Goal: Task Accomplishment & Management: Manage account settings

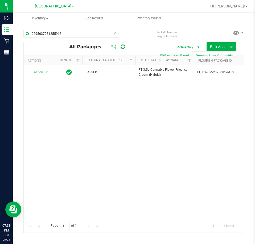
click at [114, 34] on icon at bounding box center [115, 33] width 4 height 6
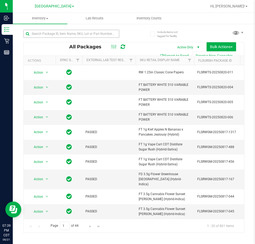
drag, startPoint x: 70, startPoint y: 38, endPoint x: 70, endPoint y: 34, distance: 4.8
click at [70, 38] on div at bounding box center [71, 36] width 96 height 12
click at [70, 33] on input "text" at bounding box center [71, 34] width 96 height 8
paste input "5839286863109260"
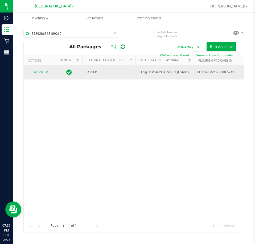
click at [42, 72] on span "Action" at bounding box center [36, 72] width 14 height 7
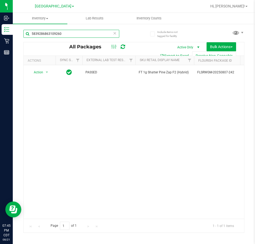
drag, startPoint x: 64, startPoint y: 36, endPoint x: -135, endPoint y: 36, distance: 198.8
click at [0, 36] on html "Inbound Inventory Retail Reports 07:45 PM CDT 08/21/2025 08/21 Panama City WC H…" at bounding box center [127, 122] width 255 height 244
paste input "2982185116950687"
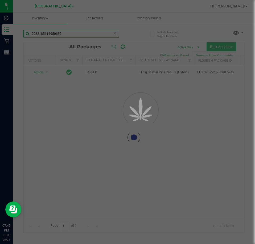
scroll to position [0, 116]
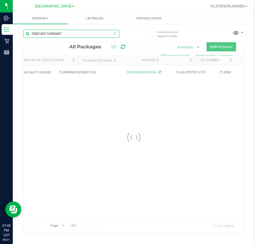
scroll to position [0, 138]
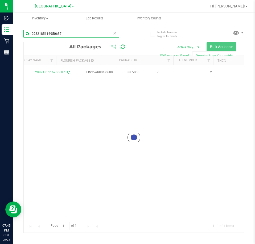
scroll to position [0, 250]
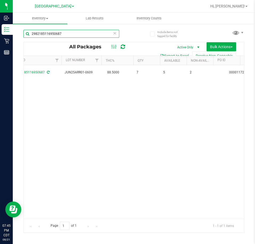
type input "2982185116950687"
click at [116, 34] on icon at bounding box center [115, 33] width 4 height 6
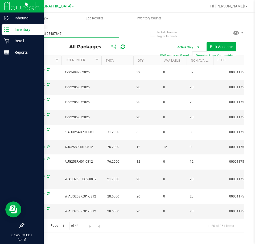
type input "8709548625487847"
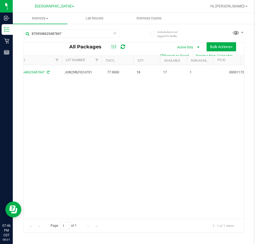
click at [115, 33] on icon at bounding box center [115, 33] width 4 height 6
paste input "614959574535348"
click at [62, 35] on input "9614959574535348" at bounding box center [71, 34] width 96 height 8
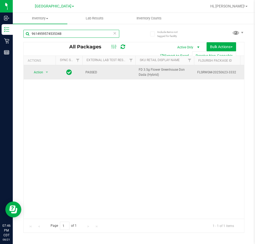
type input "9614959574535348"
click at [44, 76] on span "select" at bounding box center [47, 72] width 7 height 7
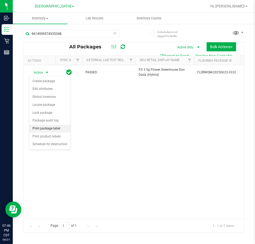
click at [57, 127] on li "Print package label" at bounding box center [49, 129] width 41 height 8
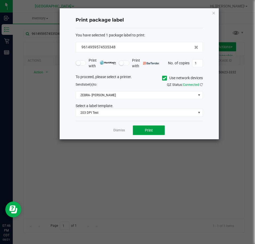
click at [141, 128] on button "Print" at bounding box center [149, 131] width 32 height 10
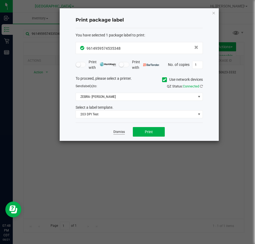
click at [120, 131] on link "Dismiss" at bounding box center [118, 132] width 11 height 5
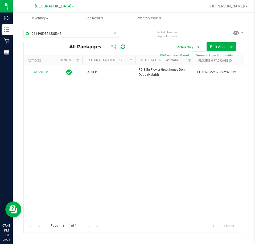
click at [116, 34] on icon at bounding box center [115, 33] width 4 height 6
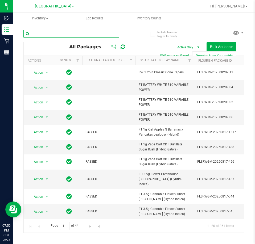
click at [51, 35] on input "text" at bounding box center [71, 34] width 96 height 8
paste input "2982185116950687"
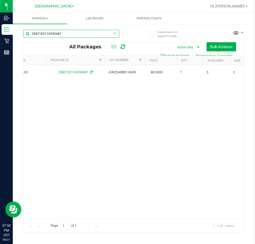
scroll to position [0, 214]
type input "2982185116950687"
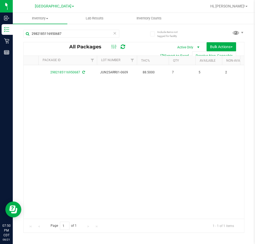
click at [114, 34] on icon at bounding box center [115, 33] width 4 height 6
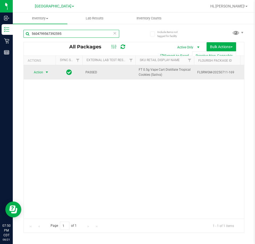
type input "5604799567392595"
click at [34, 70] on span "Action" at bounding box center [36, 72] width 14 height 7
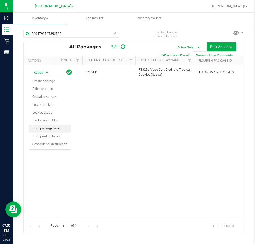
click at [60, 129] on li "Print package label" at bounding box center [49, 129] width 41 height 8
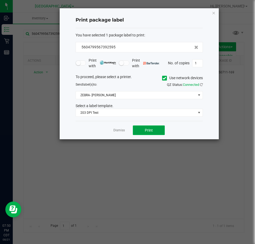
click at [152, 133] on span "Print" at bounding box center [149, 130] width 8 height 4
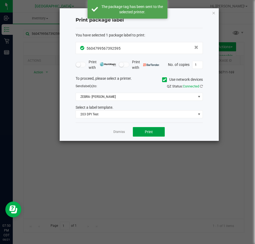
click at [152, 133] on span "Print" at bounding box center [149, 132] width 8 height 4
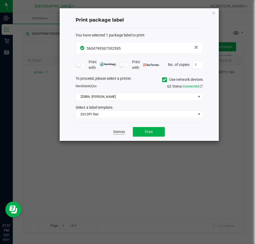
click at [122, 133] on link "Dismiss" at bounding box center [118, 132] width 11 height 5
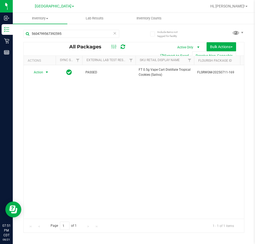
click at [115, 34] on icon at bounding box center [115, 33] width 4 height 6
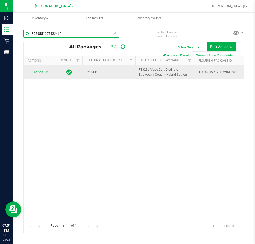
type input "3959551097432460"
click at [43, 74] on span "Action" at bounding box center [36, 72] width 14 height 7
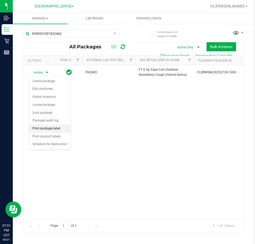
click at [52, 132] on li "Print package label" at bounding box center [49, 129] width 41 height 8
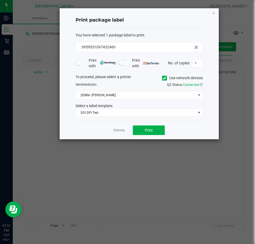
click at [141, 127] on div "Dismiss Print" at bounding box center [139, 130] width 127 height 18
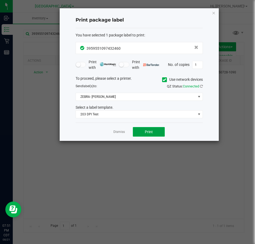
click at [141, 127] on button "Print" at bounding box center [149, 132] width 32 height 10
click at [216, 14] on div "Print package label You have selected 1 package label to print : 39595510974324…" at bounding box center [139, 74] width 159 height 133
click at [213, 14] on icon "button" at bounding box center [214, 13] width 4 height 6
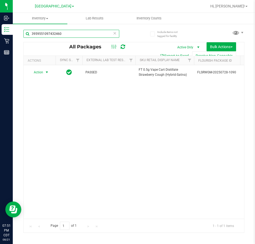
click at [117, 34] on input "3959551097432460" at bounding box center [71, 34] width 96 height 8
click at [115, 33] on icon at bounding box center [115, 33] width 4 height 6
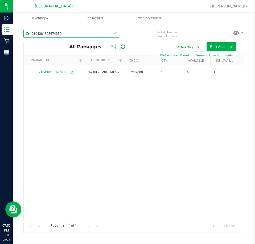
type input "2104381803674350"
click at [116, 30] on icon at bounding box center [115, 33] width 4 height 6
type input "0997405397605194"
click at [116, 33] on icon at bounding box center [115, 33] width 4 height 6
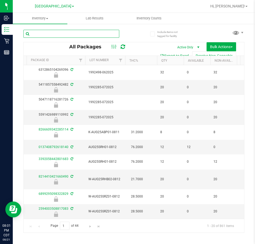
click at [86, 37] on input "text" at bounding box center [71, 34] width 96 height 8
paste input "5839286863109260"
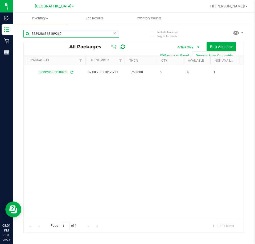
type input "5839286863109260"
click at [150, 18] on span "Inventory Counts" at bounding box center [148, 18] width 39 height 5
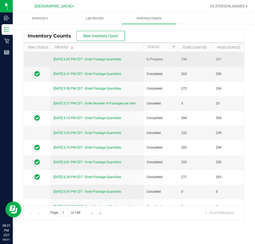
click at [82, 60] on link "8/21/25 6:29 PM CDT - Enter Package Quantities" at bounding box center [87, 59] width 68 height 4
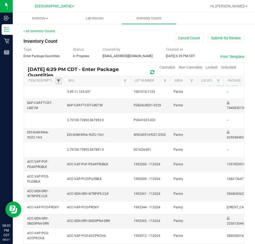
click at [58, 82] on span at bounding box center [58, 81] width 4 height 4
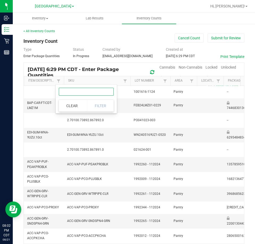
click at [67, 92] on input "text" at bounding box center [86, 92] width 55 height 8
type input "p"
type input "pine"
click at [81, 105] on button "Clear" at bounding box center [72, 106] width 26 height 12
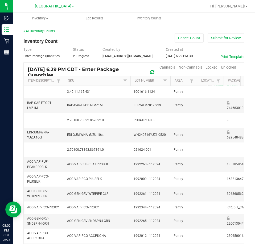
click at [221, 67] on span "Unlocked" at bounding box center [228, 67] width 15 height 4
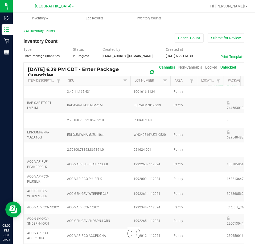
type input "9"
type input "0"
type input "1"
type input "0"
type input "11"
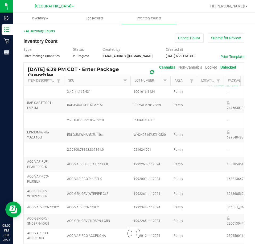
type input "0"
type input "12"
type input "0"
type input "3"
type input "5"
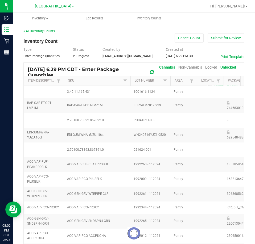
type input "6"
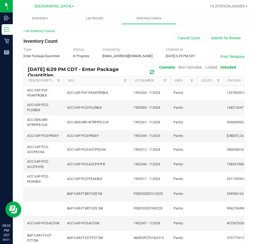
click at [62, 81] on th "Item Description" at bounding box center [44, 81] width 40 height 10
click at [59, 81] on span at bounding box center [58, 81] width 4 height 4
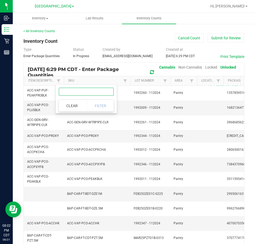
click at [67, 93] on input "text" at bounding box center [86, 92] width 55 height 8
type input "pine"
click at [123, 81] on span at bounding box center [125, 81] width 4 height 4
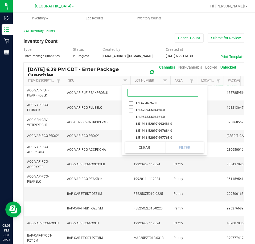
click at [154, 96] on input at bounding box center [162, 93] width 71 height 8
click at [116, 222] on td "ACC-VAP-PCO-ACCHK" at bounding box center [97, 223] width 67 height 15
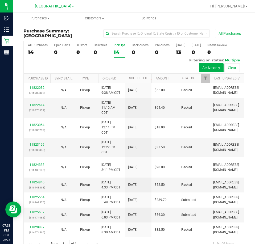
click at [114, 52] on div "14" at bounding box center [120, 52] width 12 height 6
click at [0, 0] on input "PickUps 14" at bounding box center [0, 0] width 0 height 0
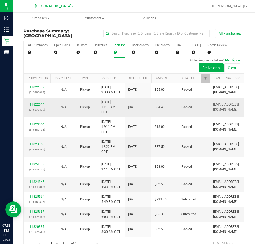
scroll to position [27, 0]
click at [207, 79] on span "Filter" at bounding box center [205, 78] width 4 height 4
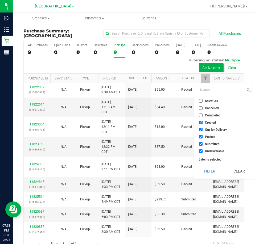
click at [211, 131] on span "Out for Delivery" at bounding box center [216, 129] width 22 height 3
click at [203, 131] on input "Out for Delivery" at bounding box center [200, 129] width 3 height 3
checkbox input "false"
click at [210, 123] on span "Created" at bounding box center [210, 122] width 11 height 3
click at [203, 123] on input "Created" at bounding box center [200, 122] width 3 height 3
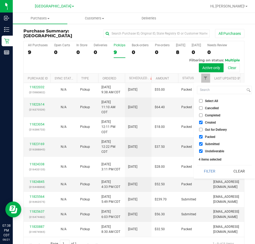
checkbox input "false"
click at [212, 144] on span "Submitted" at bounding box center [212, 144] width 15 height 3
click at [203, 144] on input "Submitted" at bounding box center [200, 143] width 3 height 3
checkbox input "false"
click at [213, 150] on span "Undeliverable" at bounding box center [214, 151] width 19 height 3
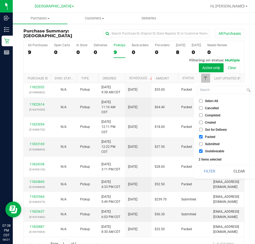
click at [203, 150] on input "Undeliverable" at bounding box center [200, 151] width 3 height 3
checkbox input "false"
click at [208, 167] on button "Filter" at bounding box center [210, 172] width 26 height 12
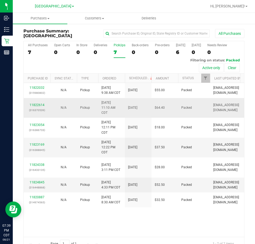
scroll to position [24, 0]
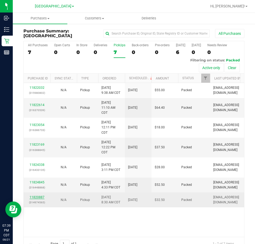
click at [39, 199] on link "11820887" at bounding box center [37, 198] width 15 height 4
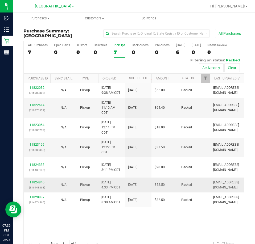
click at [34, 184] on link "11824845" at bounding box center [37, 183] width 15 height 4
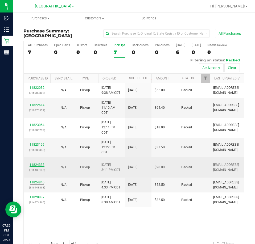
click at [37, 163] on link "11824338" at bounding box center [37, 165] width 15 height 4
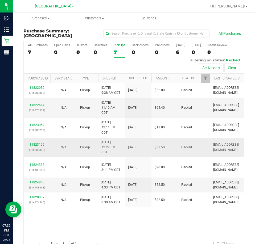
click at [40, 138] on td "11823169 (316388845)" at bounding box center [37, 148] width 27 height 20
click at [40, 143] on link "11823169" at bounding box center [37, 145] width 15 height 4
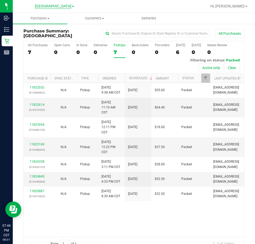
scroll to position [0, 0]
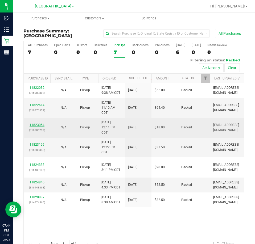
click at [38, 127] on link "11823054" at bounding box center [37, 125] width 15 height 4
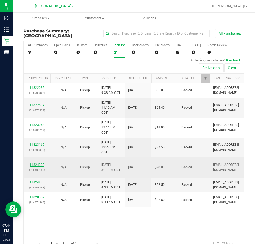
click at [42, 167] on link "11824338" at bounding box center [37, 165] width 15 height 4
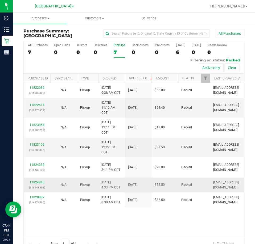
click at [36, 193] on td "11824845 (316448868)" at bounding box center [37, 185] width 27 height 15
click at [36, 184] on link "11824845" at bounding box center [37, 183] width 15 height 4
click at [207, 77] on span "Filter" at bounding box center [205, 78] width 4 height 4
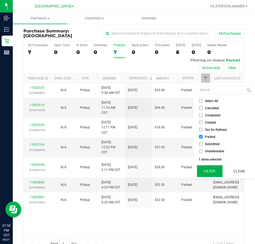
click at [210, 171] on button "Filter" at bounding box center [210, 172] width 26 height 12
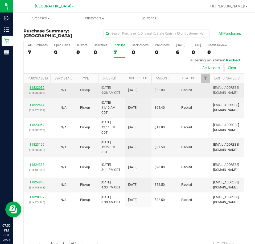
click at [31, 87] on link "11822032" at bounding box center [37, 88] width 15 height 4
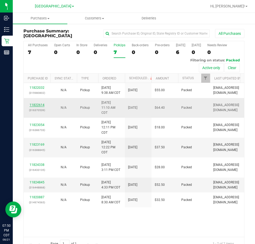
click at [36, 107] on link "11822614" at bounding box center [37, 105] width 15 height 4
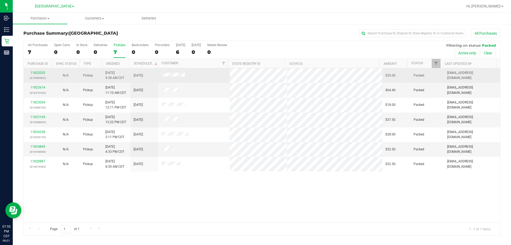
click at [45, 72] on div "11822032 (315980802)" at bounding box center [38, 75] width 22 height 10
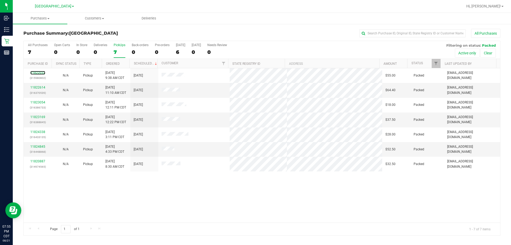
click at [43, 72] on link "11822032" at bounding box center [37, 73] width 15 height 4
click at [41, 86] on link "11822614" at bounding box center [37, 87] width 15 height 4
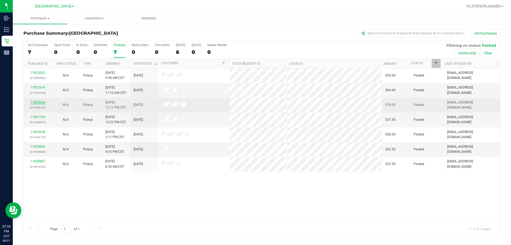
click at [42, 102] on link "11823054" at bounding box center [37, 102] width 15 height 4
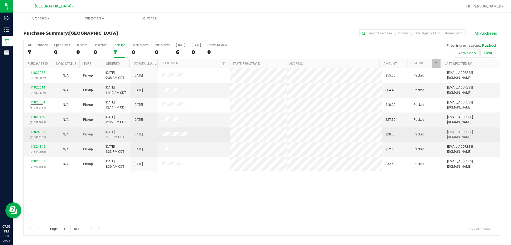
click at [42, 130] on div "11824338 (316433135)" at bounding box center [38, 134] width 22 height 10
click at [42, 132] on link "11824338" at bounding box center [37, 132] width 15 height 4
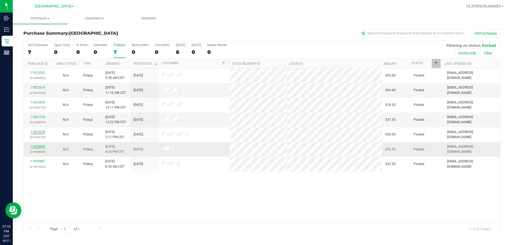
click at [42, 146] on link "11824845" at bounding box center [37, 146] width 15 height 4
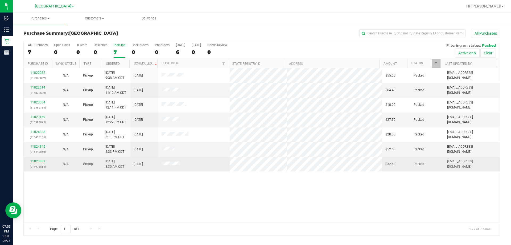
click at [43, 162] on link "11820887" at bounding box center [37, 161] width 15 height 4
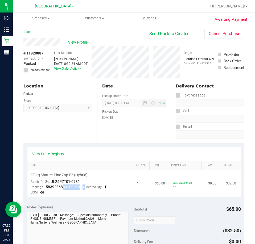
drag, startPoint x: 82, startPoint y: 189, endPoint x: 72, endPoint y: 186, distance: 11.3
click at [61, 186] on div "Package 5839286863109260 Allocated Qty 1" at bounding box center [69, 187] width 76 height 5
click at [76, 186] on span "5839286863109260" at bounding box center [63, 187] width 34 height 4
drag, startPoint x: 79, startPoint y: 187, endPoint x: 45, endPoint y: 189, distance: 33.3
click at [45, 189] on div "Package 5839286863109260 Allocated Qty 1" at bounding box center [69, 187] width 76 height 5
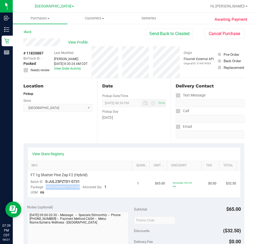
copy span "5839286863109260"
drag, startPoint x: 79, startPoint y: 189, endPoint x: 43, endPoint y: 188, distance: 35.9
click at [43, 188] on div "Package 9614959574535348 Allocated Qty 1" at bounding box center [69, 187] width 76 height 5
copy span "9614959574535348"
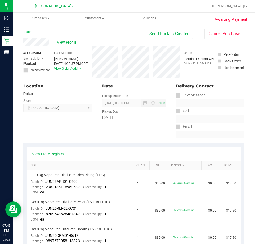
scroll to position [27, 0]
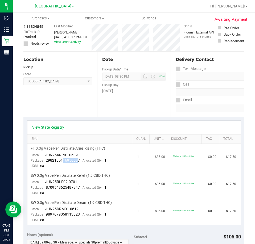
drag, startPoint x: 78, startPoint y: 159, endPoint x: 74, endPoint y: 161, distance: 4.2
click at [63, 163] on div "Package 2982185116950687 Allocated Qty 1" at bounding box center [69, 160] width 76 height 5
drag, startPoint x: 79, startPoint y: 161, endPoint x: 46, endPoint y: 159, distance: 33.3
click at [46, 159] on div "Package 2982185116950687 Allocated Qty 1" at bounding box center [69, 160] width 76 height 5
copy span "2982185116950687"
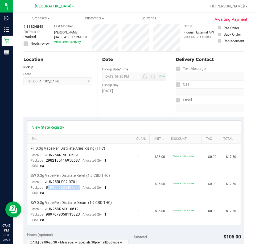
drag, startPoint x: 76, startPoint y: 189, endPoint x: 48, endPoint y: 190, distance: 28.2
click at [48, 190] on div "Package 8709548625487847 Allocated Qty 1" at bounding box center [69, 187] width 76 height 5
drag, startPoint x: 46, startPoint y: 188, endPoint x: 80, endPoint y: 188, distance: 34.3
click at [80, 188] on div "Package 8709548625487847 Allocated Qty 1" at bounding box center [69, 187] width 76 height 5
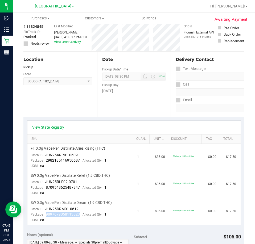
drag, startPoint x: 81, startPoint y: 215, endPoint x: 45, endPoint y: 216, distance: 35.4
click at [45, 216] on div "Package 9897679058113823 Allocated Qty 1" at bounding box center [69, 214] width 76 height 5
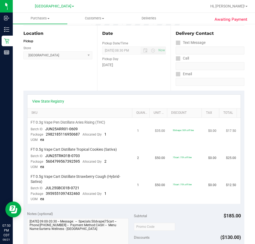
scroll to position [53, 0]
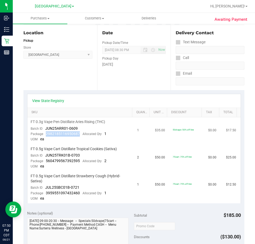
drag, startPoint x: 79, startPoint y: 135, endPoint x: 45, endPoint y: 135, distance: 33.5
click at [45, 135] on div "Package 2982185116950687 Allocated Qty 1" at bounding box center [69, 133] width 76 height 5
copy span "2982185116950687"
drag, startPoint x: 79, startPoint y: 159, endPoint x: 46, endPoint y: 162, distance: 33.2
click at [46, 162] on div "Package 5604799567392595 Allocated Qty 2" at bounding box center [69, 161] width 76 height 5
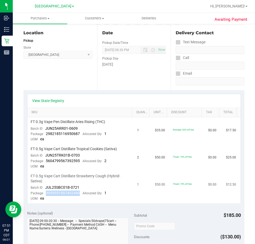
drag, startPoint x: 81, startPoint y: 195, endPoint x: 45, endPoint y: 195, distance: 35.9
click at [45, 195] on div "Package 3959551097432460 Allocated Qty 1" at bounding box center [69, 193] width 76 height 5
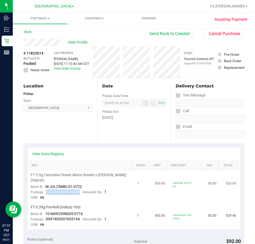
drag, startPoint x: 81, startPoint y: 192, endPoint x: 44, endPoint y: 193, distance: 36.5
click at [44, 193] on div "Package 2104381803674350 Allocated Qty 1" at bounding box center [69, 192] width 76 height 5
drag, startPoint x: 79, startPoint y: 220, endPoint x: 45, endPoint y: 220, distance: 34.3
click at [45, 220] on div "Package 0997405397605194 Allocated Qty 1" at bounding box center [69, 219] width 76 height 5
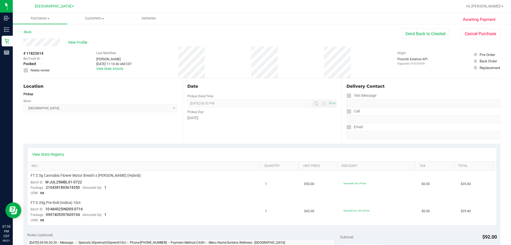
click at [181, 44] on div "View Profile" at bounding box center [212, 42] width 378 height 8
click at [255, 32] on button "Cancel Purchase" at bounding box center [480, 34] width 40 height 10
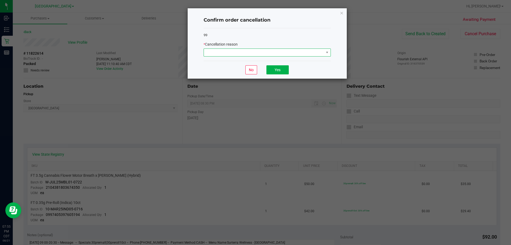
click at [255, 51] on span at bounding box center [264, 52] width 120 height 7
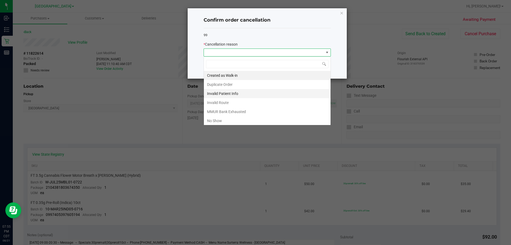
scroll to position [8, 127]
click at [234, 119] on li "No Show" at bounding box center [267, 120] width 127 height 9
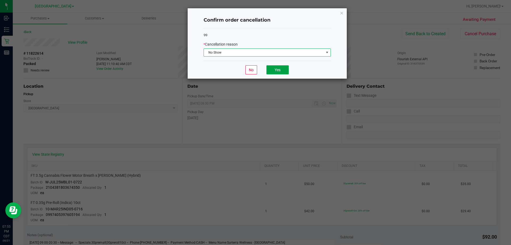
click at [255, 71] on button "Yes" at bounding box center [277, 69] width 22 height 9
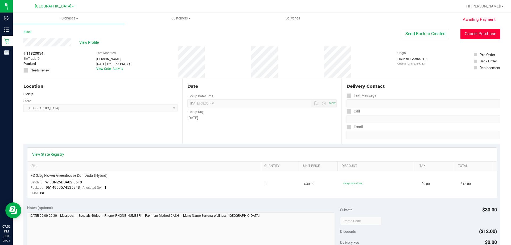
click at [486, 35] on button "Cancel Purchase" at bounding box center [480, 34] width 40 height 10
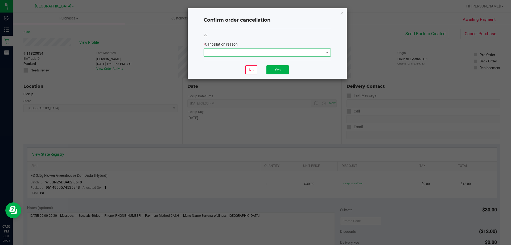
click at [300, 56] on span at bounding box center [264, 52] width 120 height 7
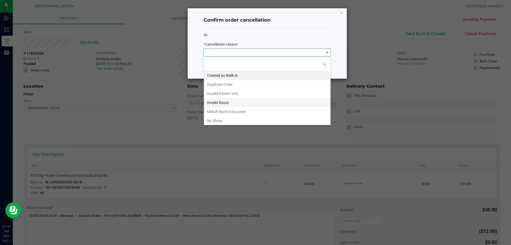
scroll to position [8, 127]
click at [255, 119] on li "No Show" at bounding box center [267, 120] width 127 height 9
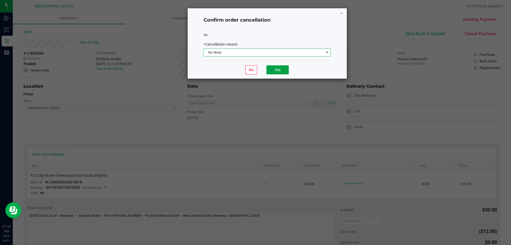
click at [271, 69] on button "Yes" at bounding box center [277, 69] width 22 height 9
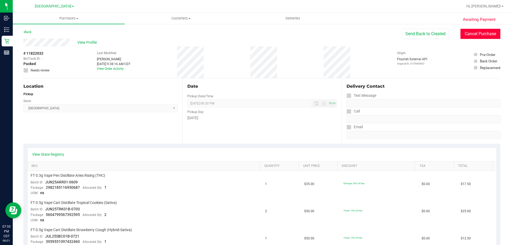
click at [472, 35] on button "Cancel Purchase" at bounding box center [480, 34] width 40 height 10
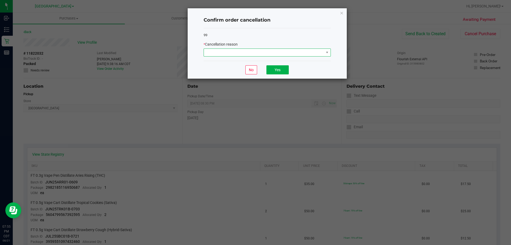
click at [311, 53] on span at bounding box center [264, 52] width 120 height 7
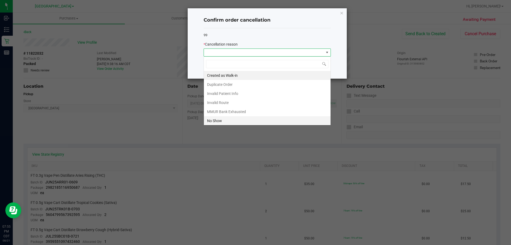
scroll to position [8, 127]
click at [231, 121] on li "No Show" at bounding box center [267, 120] width 127 height 9
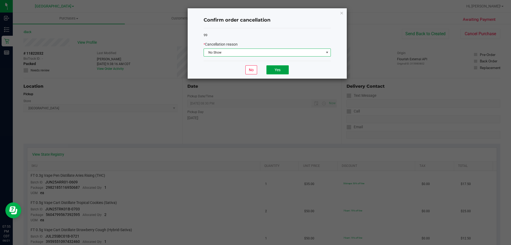
click at [283, 70] on button "Yes" at bounding box center [277, 69] width 22 height 9
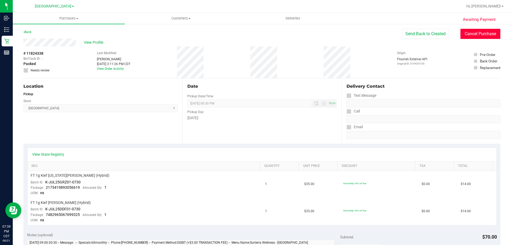
drag, startPoint x: 471, startPoint y: 31, endPoint x: 473, endPoint y: 26, distance: 5.7
click at [473, 27] on div "Awaiting Payment Back Send Back to Created Cancel Purchase View Profile # 11824…" at bounding box center [262, 240] width 498 height 435
click at [468, 31] on button "Cancel Purchase" at bounding box center [480, 34] width 40 height 10
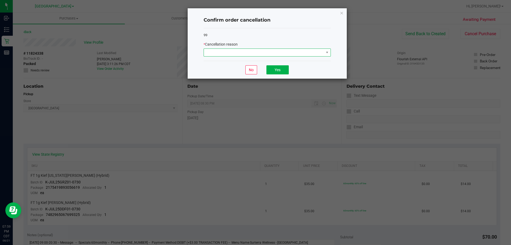
click at [325, 49] on span at bounding box center [327, 52] width 7 height 7
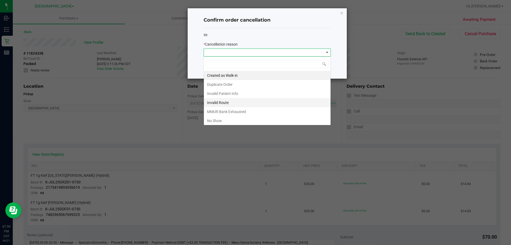
scroll to position [8, 127]
click at [215, 117] on li "No Show" at bounding box center [267, 120] width 127 height 9
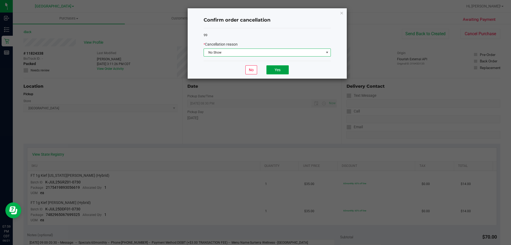
click at [279, 70] on button "Yes" at bounding box center [277, 69] width 22 height 9
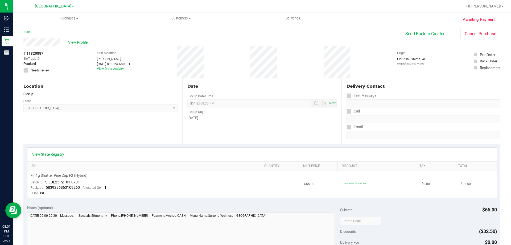
click at [77, 188] on span "5839286863109260" at bounding box center [63, 187] width 34 height 4
drag, startPoint x: 81, startPoint y: 186, endPoint x: 46, endPoint y: 187, distance: 35.7
click at [46, 187] on div "Package 5839286863109260 Allocated Qty 1" at bounding box center [69, 187] width 76 height 5
copy span "5839286863109260"
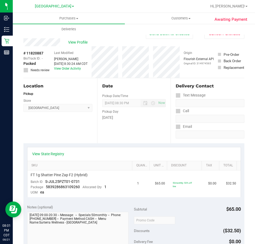
click at [216, 40] on div "View Profile # 11820887 BioTrack ID: - Packed Needs review Last Modified Kasey …" at bounding box center [133, 58] width 221 height 40
click at [216, 38] on button "Cancel Purchase" at bounding box center [224, 34] width 40 height 10
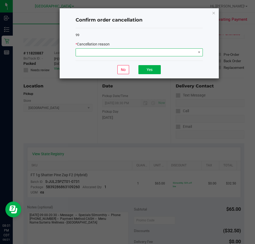
click at [167, 52] on span at bounding box center [136, 52] width 120 height 7
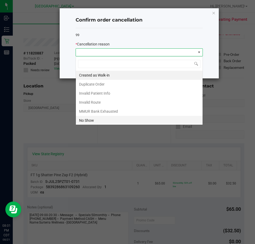
scroll to position [8, 127]
click at [100, 120] on li "No Show" at bounding box center [139, 120] width 127 height 9
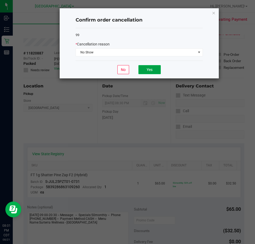
click at [151, 72] on button "Yes" at bounding box center [149, 69] width 22 height 9
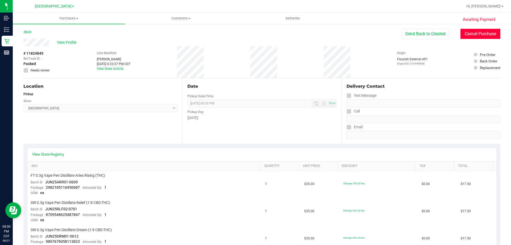
click at [490, 32] on button "Cancel Purchase" at bounding box center [480, 34] width 40 height 10
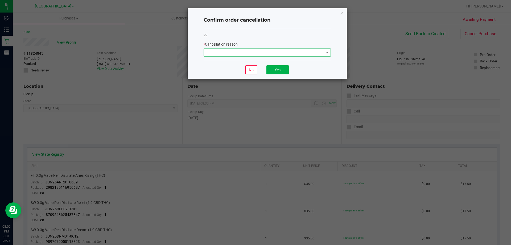
click at [320, 53] on span at bounding box center [264, 52] width 120 height 7
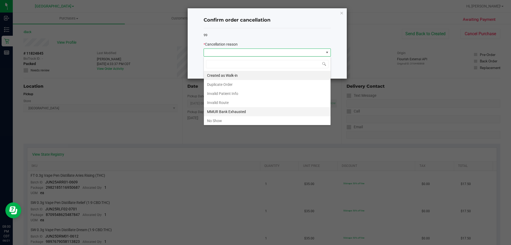
scroll to position [8, 127]
click at [238, 115] on li "MMUR Bank Exhausted" at bounding box center [267, 111] width 127 height 9
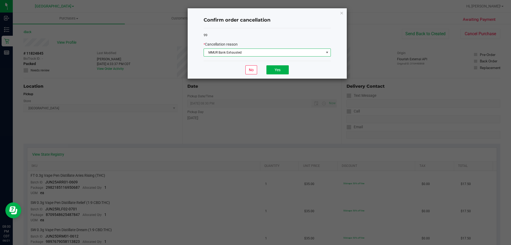
click at [245, 47] on div "* Cancellation reason" at bounding box center [267, 45] width 127 height 6
click at [244, 54] on span "MMUR Bank Exhausted" at bounding box center [264, 52] width 120 height 7
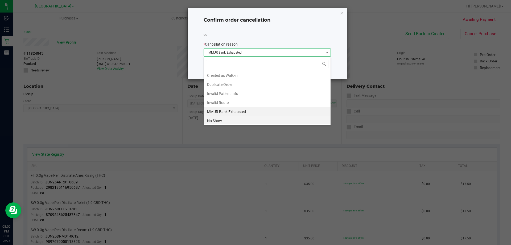
click at [221, 122] on li "No Show" at bounding box center [267, 120] width 127 height 9
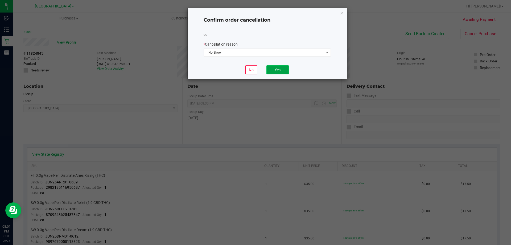
click at [280, 72] on button "Yes" at bounding box center [277, 69] width 22 height 9
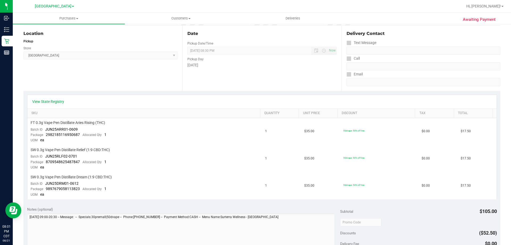
scroll to position [53, 0]
